Goal: Navigation & Orientation: Find specific page/section

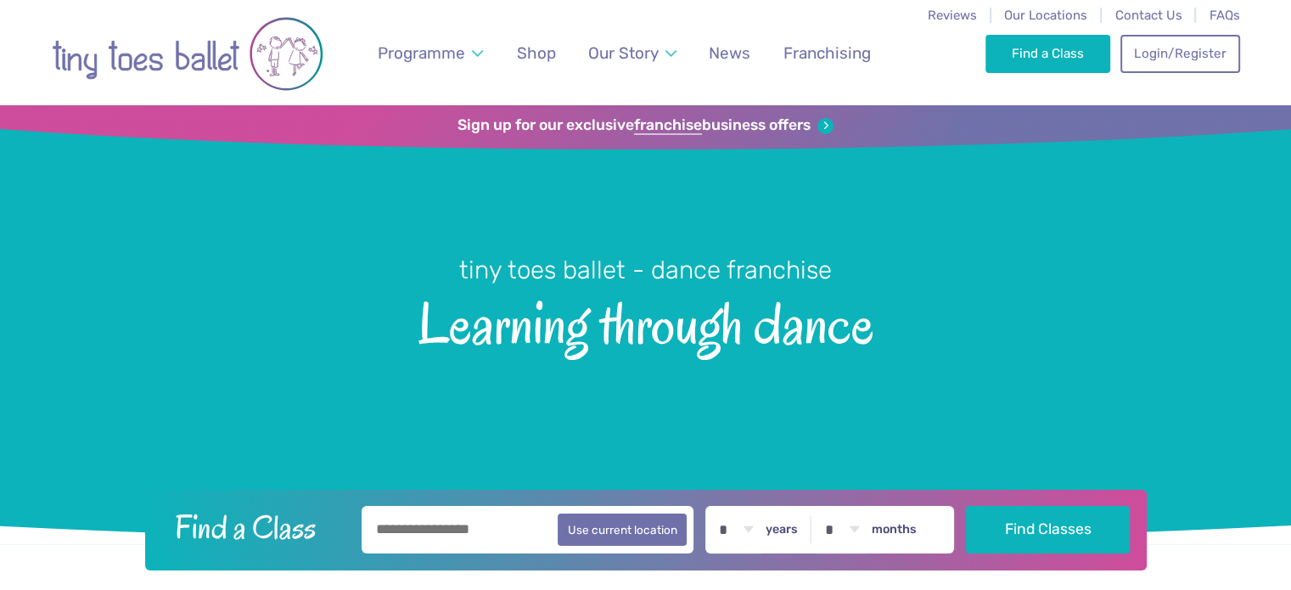
click at [183, 36] on img at bounding box center [188, 54] width 272 height 86
click at [173, 46] on img at bounding box center [188, 54] width 272 height 86
click at [740, 55] on span "News" at bounding box center [730, 53] width 42 height 20
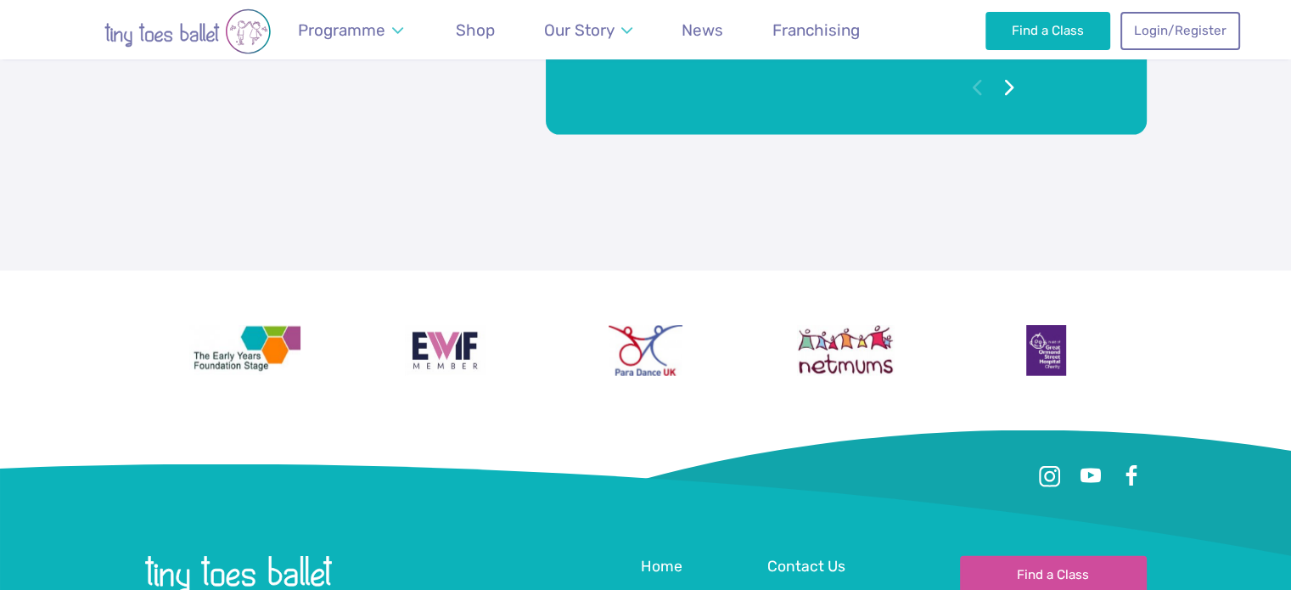
scroll to position [4017, 0]
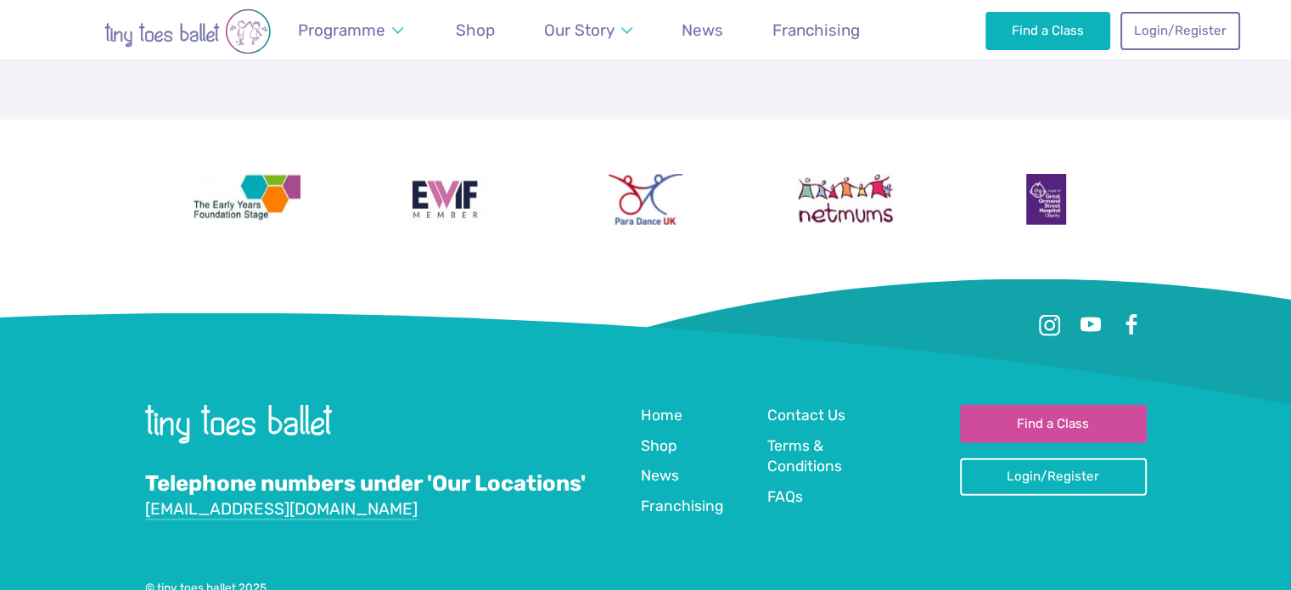
click at [837, 174] on img at bounding box center [846, 199] width 98 height 51
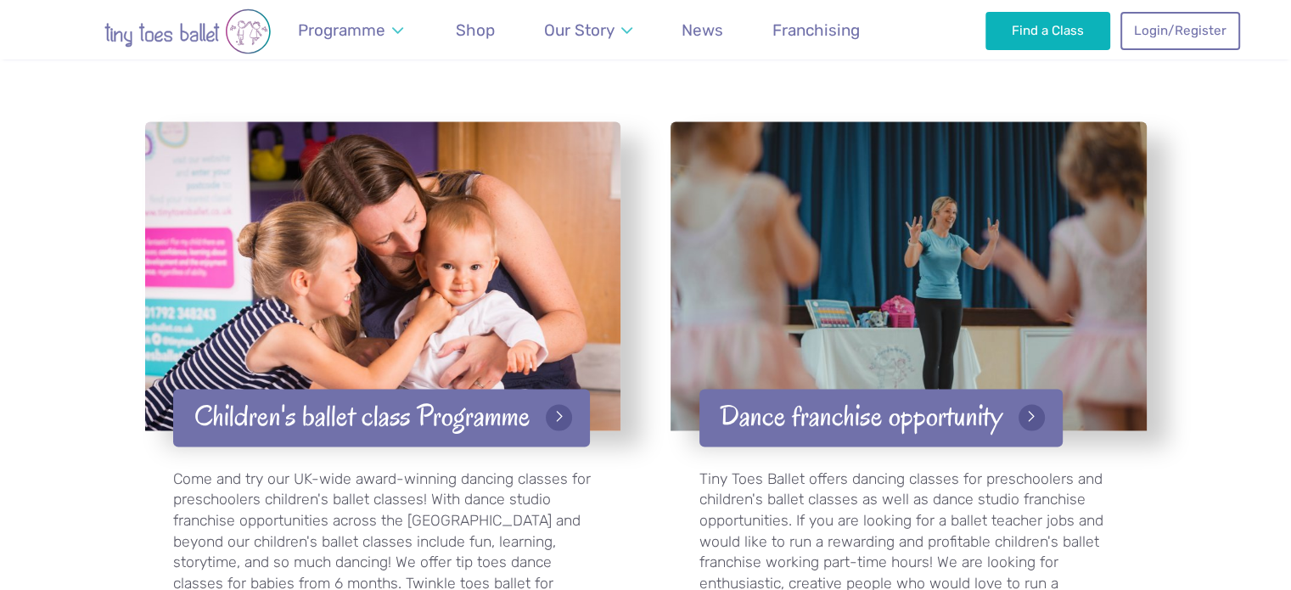
scroll to position [2351, 0]
